Goal: Transaction & Acquisition: Purchase product/service

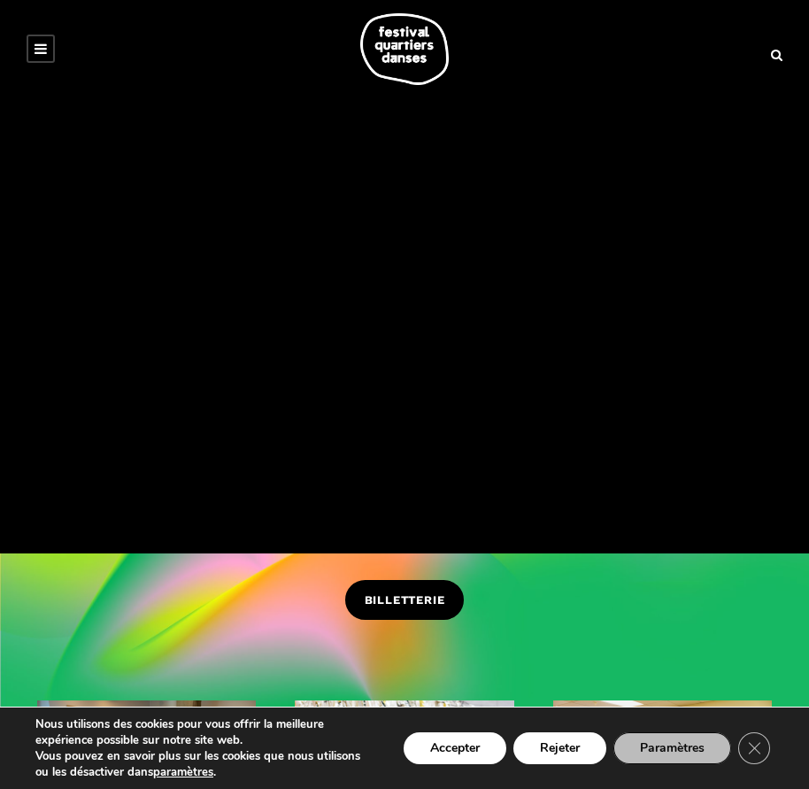
click at [392, 596] on span "BILLETTERIE" at bounding box center [405, 600] width 81 height 19
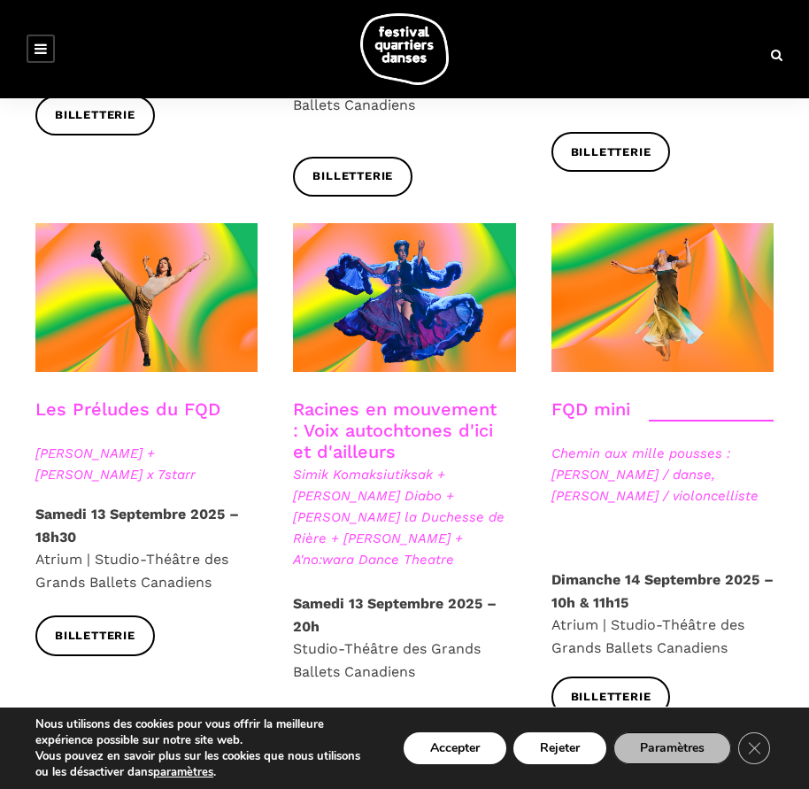
scroll to position [2656, 0]
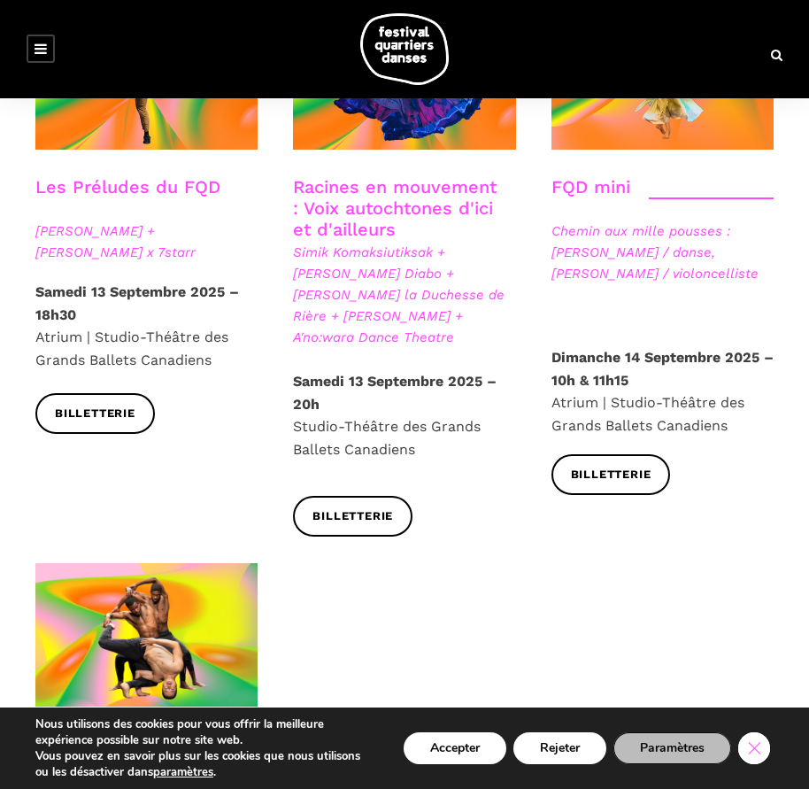
click at [756, 757] on icon "Close GDPR Cookie Banner" at bounding box center [754, 747] width 32 height 27
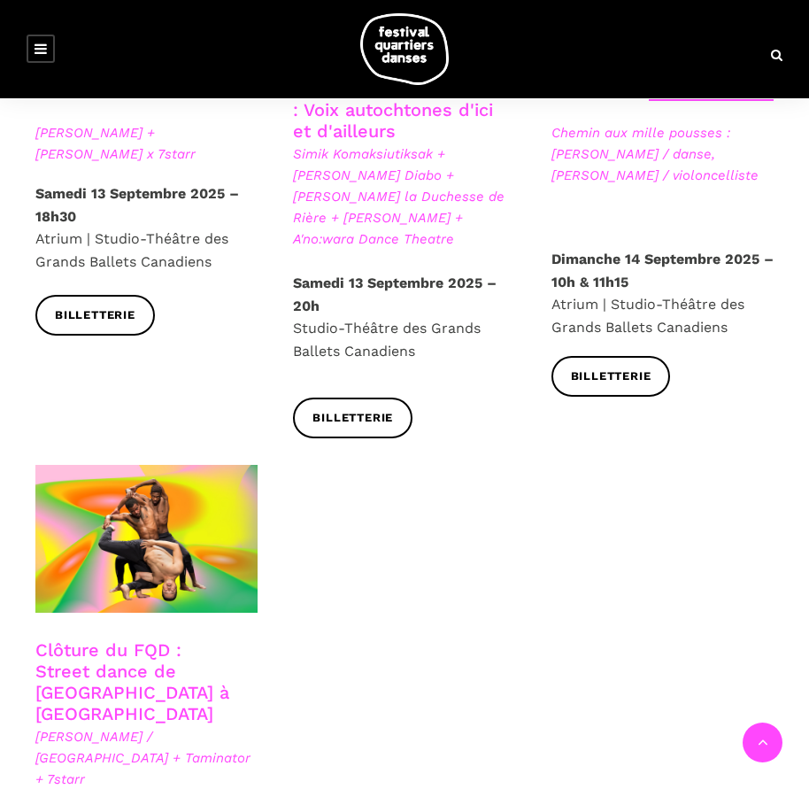
scroll to position [2921, 0]
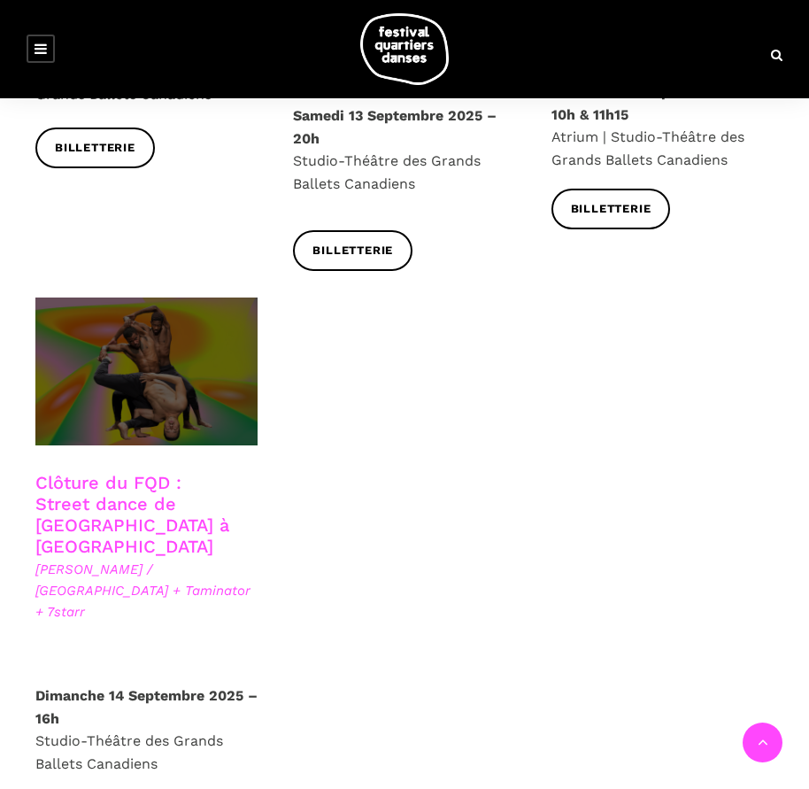
click at [83, 297] on span at bounding box center [146, 371] width 222 height 149
